Goal: Task Accomplishment & Management: Use online tool/utility

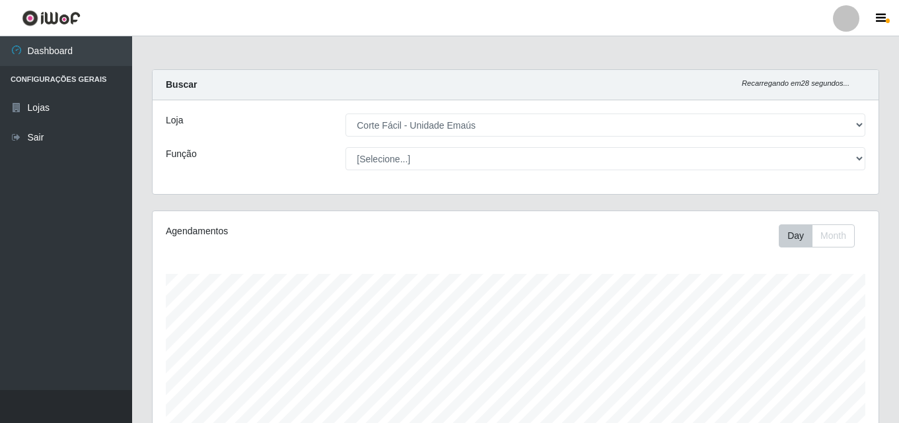
select select "201"
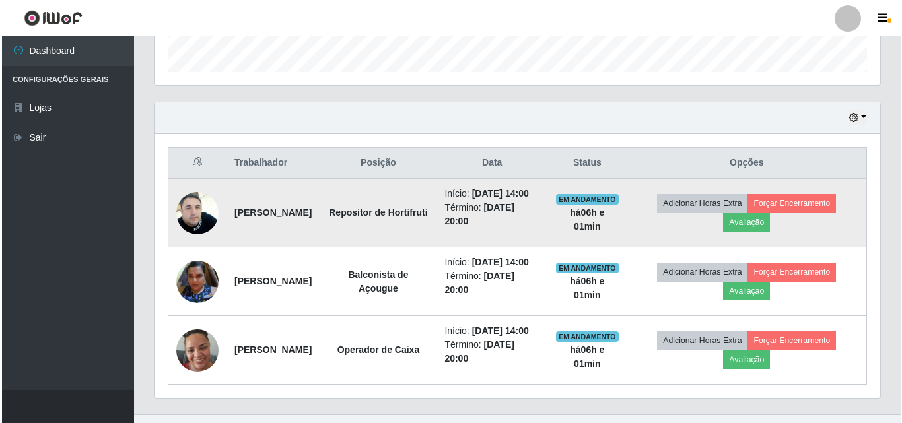
scroll to position [274, 726]
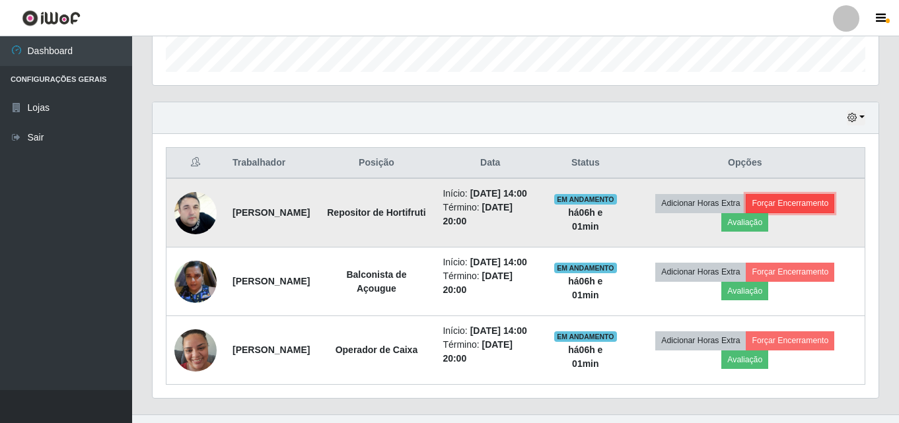
click at [823, 206] on button "Forçar Encerramento" at bounding box center [789, 203] width 88 height 18
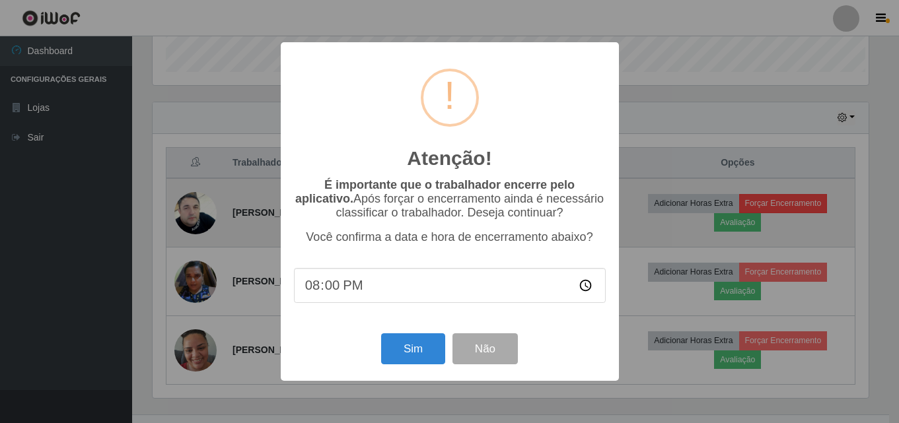
scroll to position [274, 719]
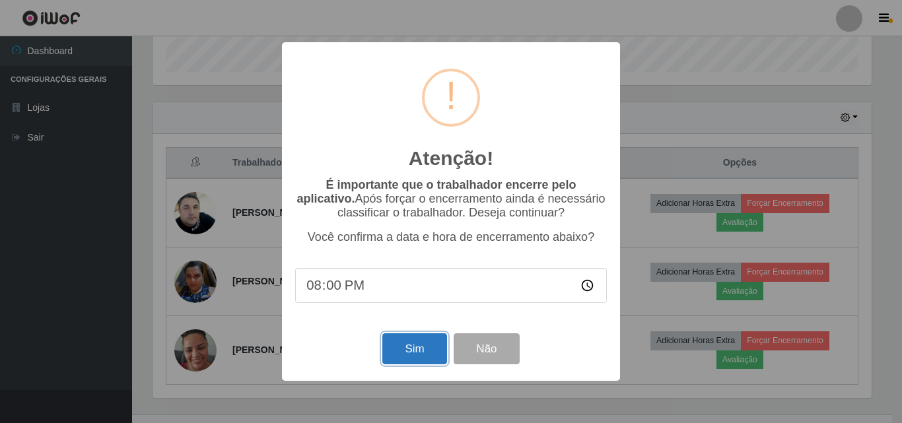
click at [427, 350] on button "Sim" at bounding box center [414, 348] width 64 height 31
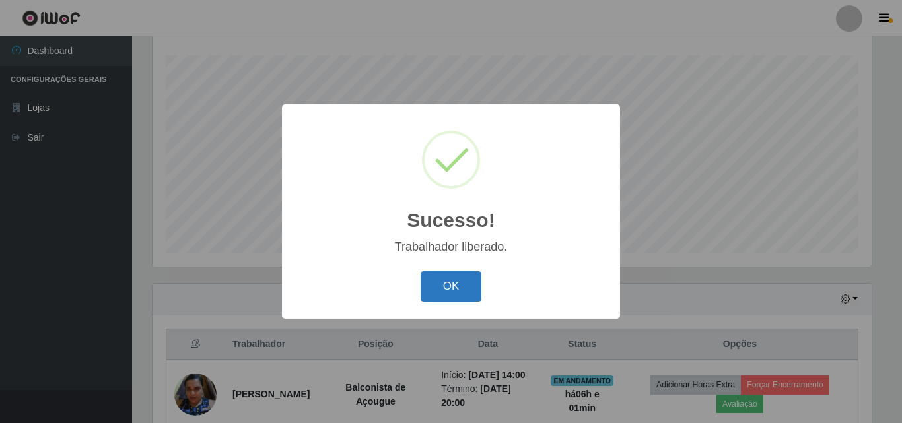
click at [445, 287] on button "OK" at bounding box center [451, 286] width 61 height 31
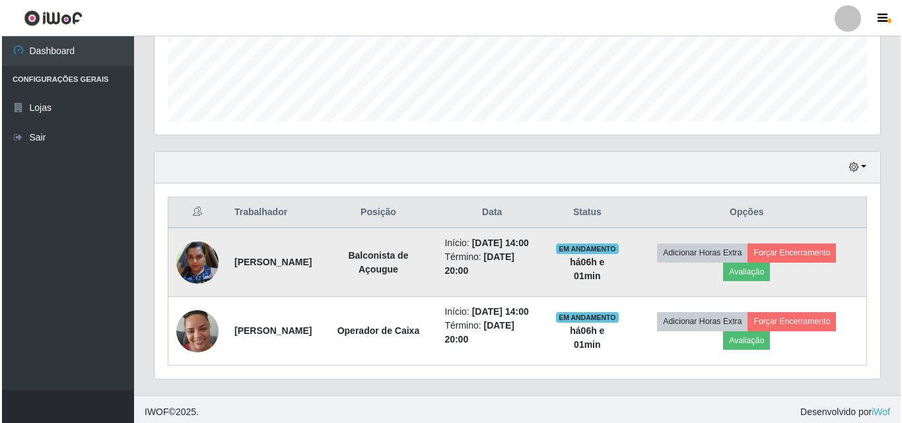
scroll to position [384, 0]
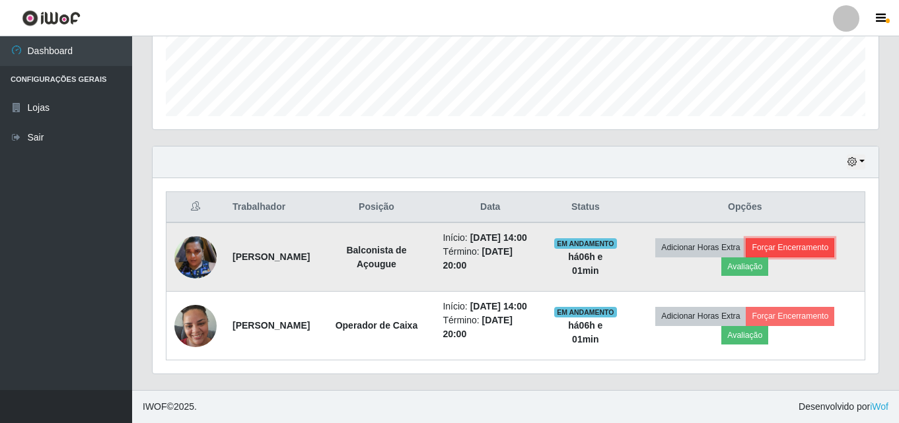
click at [813, 238] on button "Forçar Encerramento" at bounding box center [789, 247] width 88 height 18
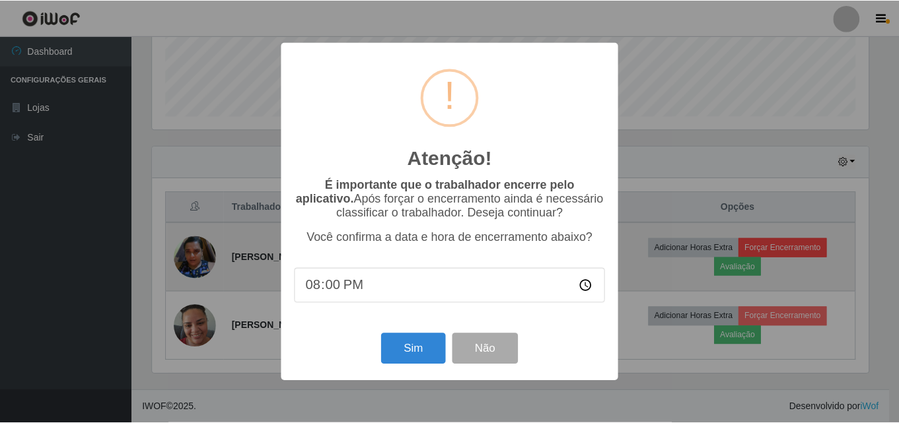
scroll to position [274, 719]
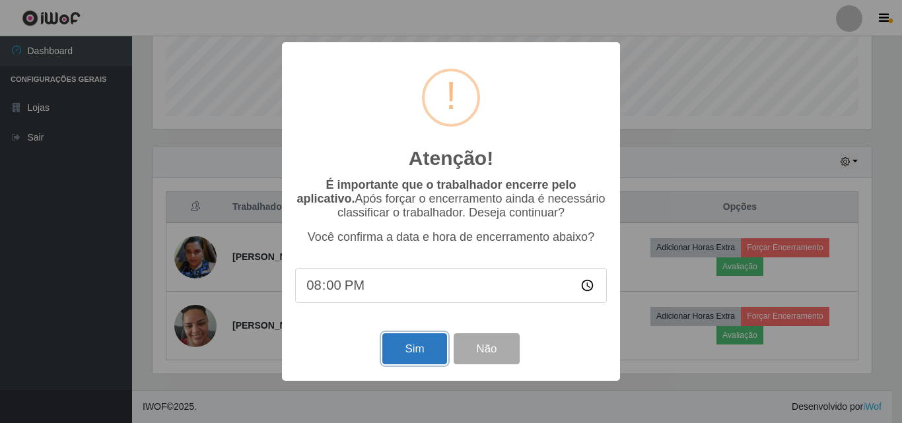
click at [417, 353] on button "Sim" at bounding box center [414, 348] width 64 height 31
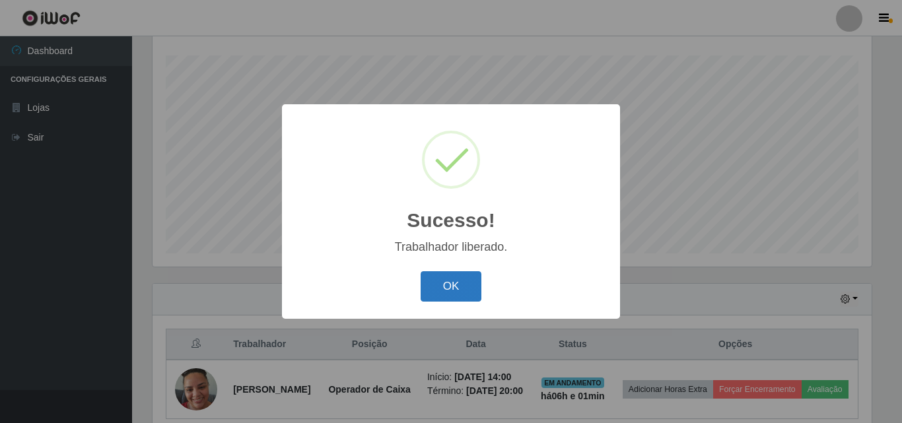
click at [452, 283] on button "OK" at bounding box center [451, 286] width 61 height 31
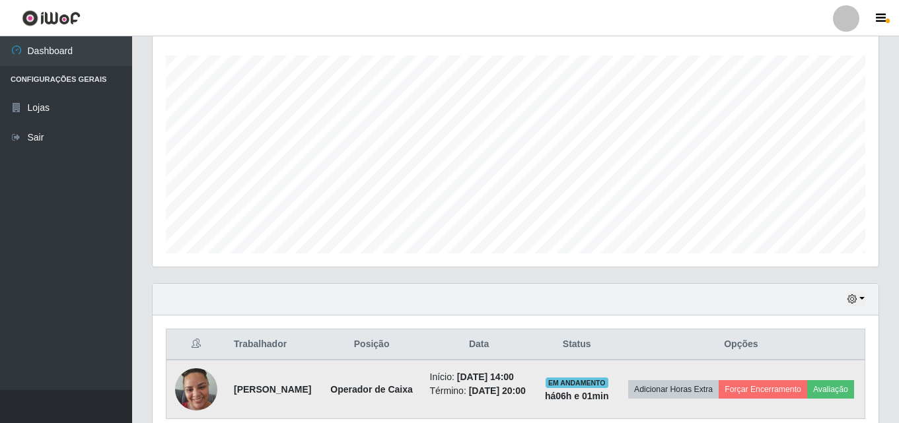
scroll to position [285, 0]
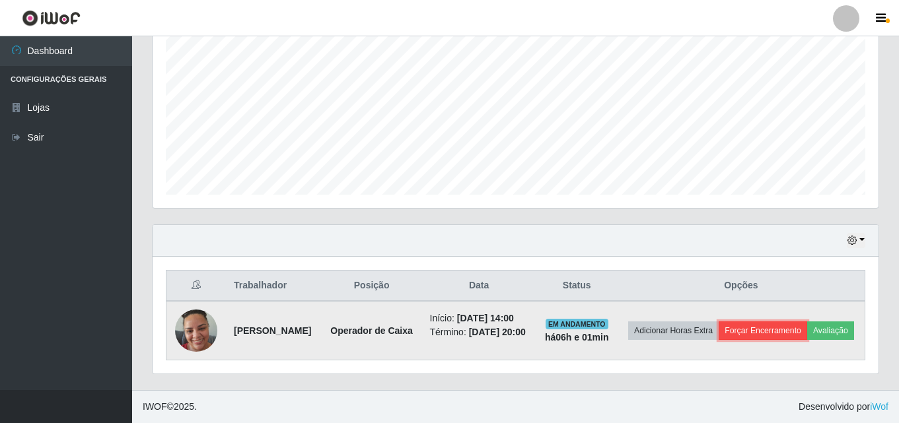
click at [807, 326] on button "Forçar Encerramento" at bounding box center [762, 331] width 88 height 18
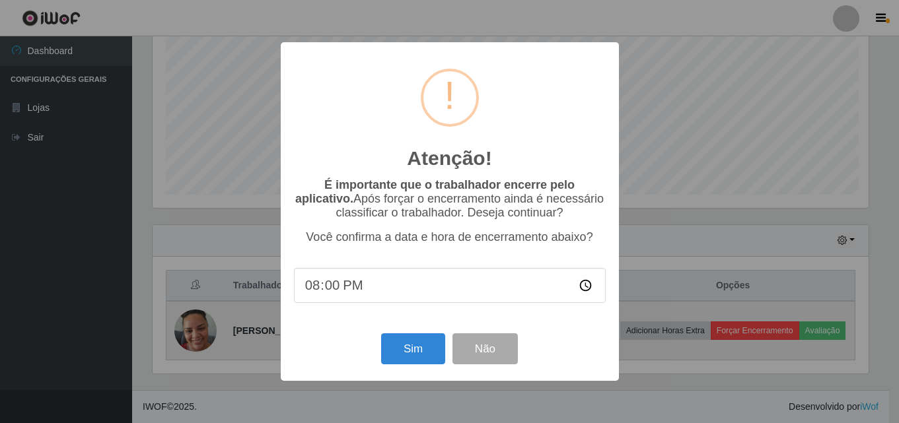
scroll to position [274, 719]
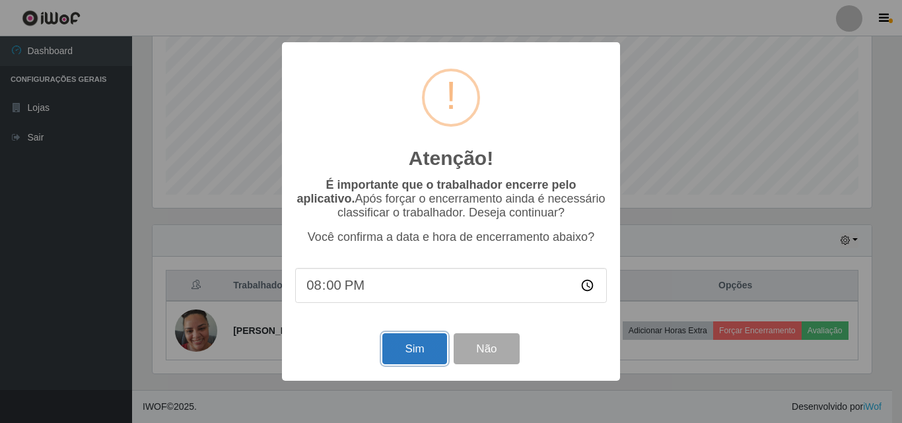
click at [409, 347] on button "Sim" at bounding box center [414, 348] width 64 height 31
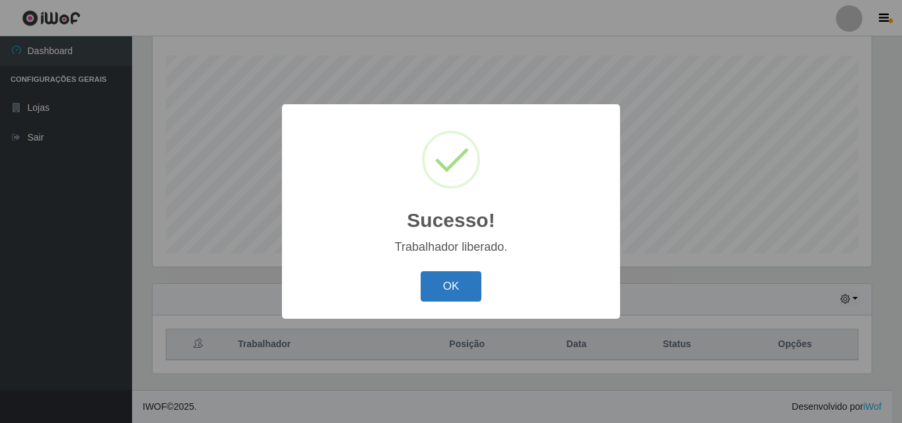
click at [448, 285] on button "OK" at bounding box center [451, 286] width 61 height 31
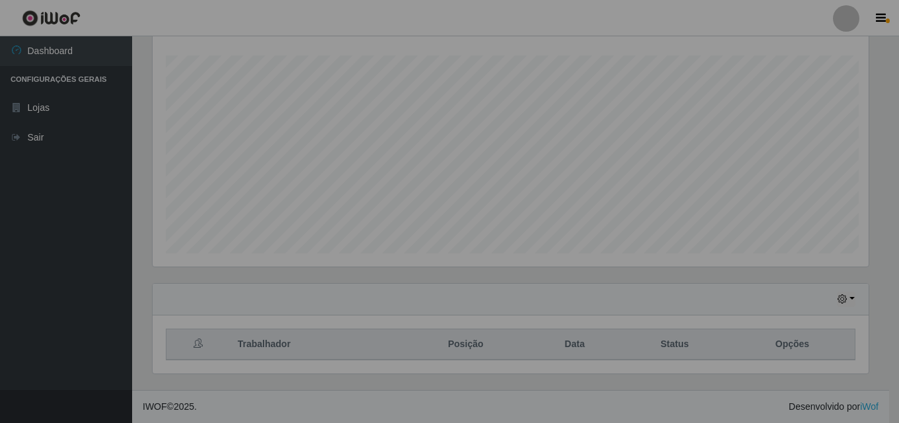
scroll to position [0, 0]
